Goal: Transaction & Acquisition: Purchase product/service

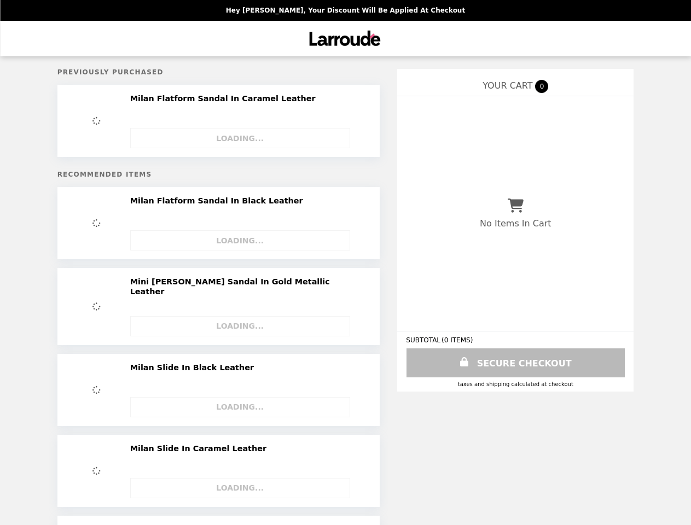
select select "**********"
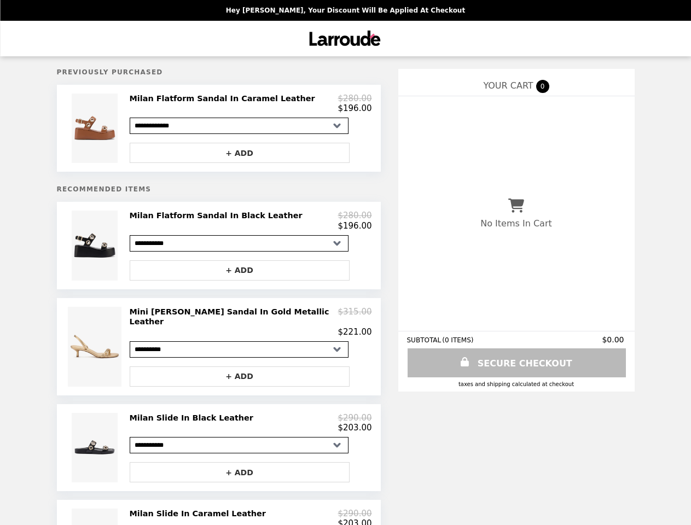
click at [118, 130] on img at bounding box center [96, 128] width 49 height 69
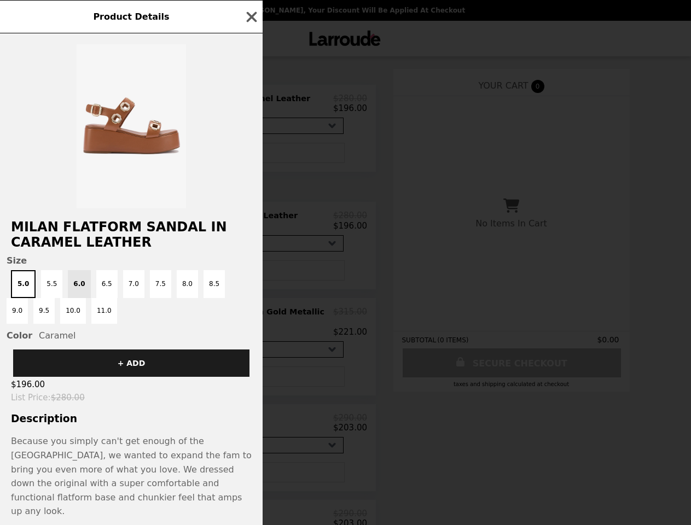
click at [251, 106] on div "Product Details Milan Flatform Sandal In Caramel Leather Size 5.0 5.5 6.0 6.5 7…" at bounding box center [345, 262] width 691 height 525
click at [251, 156] on div at bounding box center [131, 120] width 263 height 175
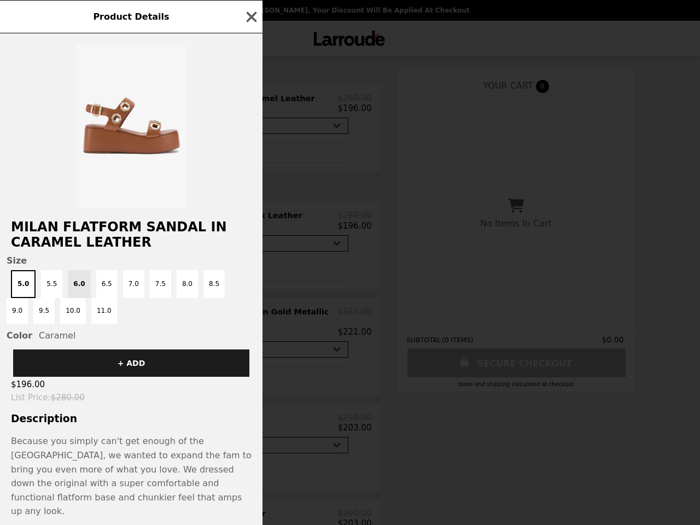
click at [118, 251] on div "Product Details Milan Flatform Sandal In Caramel Leather Size 5.0 5.5 6.0 6.5 7…" at bounding box center [350, 262] width 700 height 525
click at [251, 226] on h2 "Milan Flatform Sandal In Caramel Leather" at bounding box center [131, 234] width 263 height 31
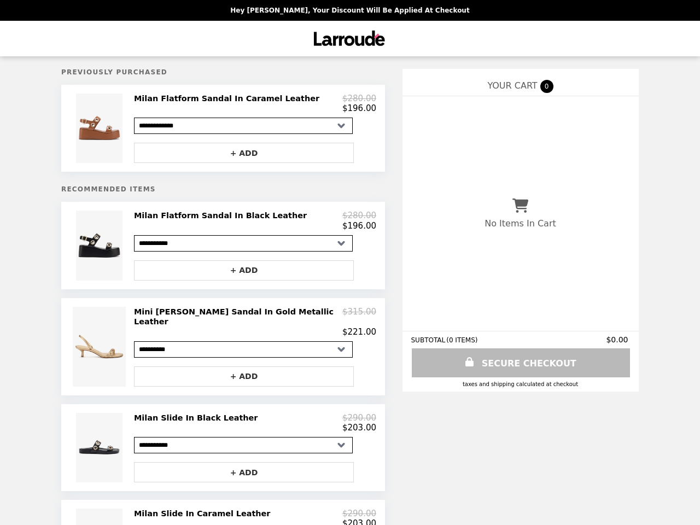
click at [118, 349] on img at bounding box center [101, 347] width 56 height 80
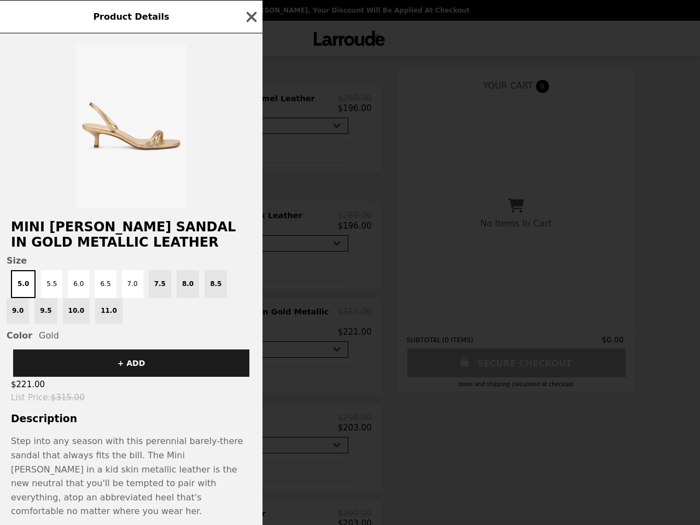
click at [251, 324] on div "Product Details Mini [PERSON_NAME] Sandal In Gold Metallic Leather Size 5.0 5.5…" at bounding box center [350, 262] width 700 height 525
click at [251, 374] on div "+ ADD" at bounding box center [131, 359] width 263 height 36
click at [118, 447] on div "Product Details Mini [PERSON_NAME] Sandal In Gold Metallic Leather Size 5.0 5.5…" at bounding box center [350, 262] width 700 height 525
